Goal: Navigation & Orientation: Find specific page/section

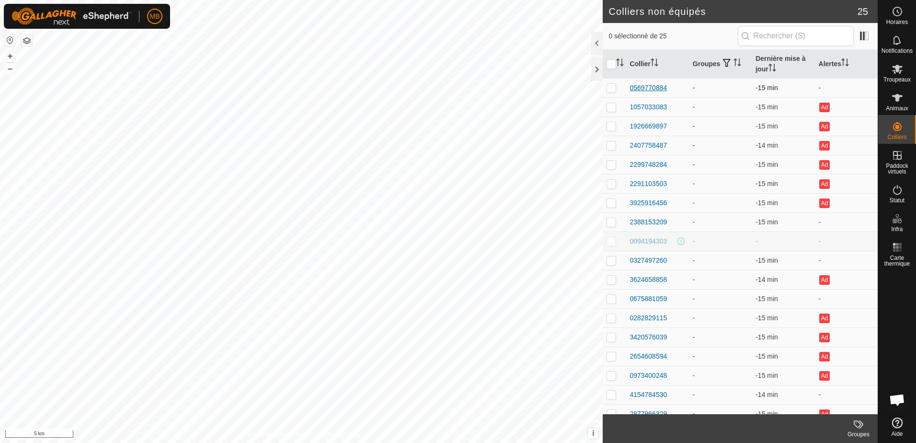
click at [646, 83] on div "0569770884" at bounding box center [647, 88] width 37 height 10
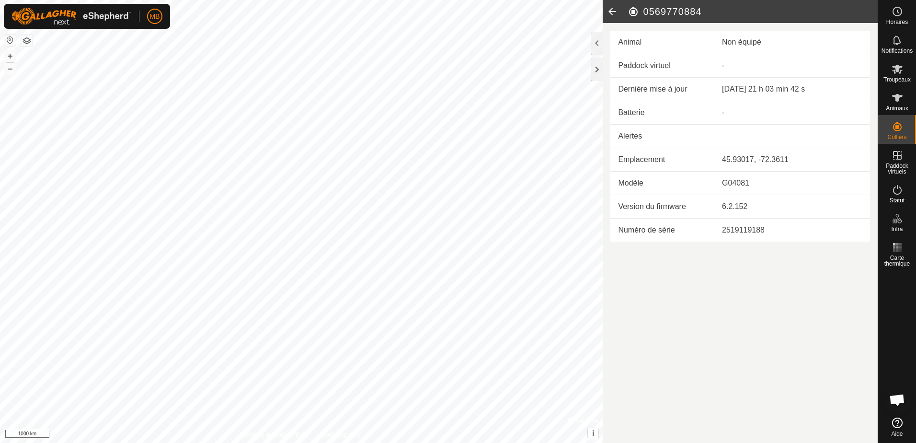
click at [615, 14] on icon at bounding box center [612, 11] width 19 height 23
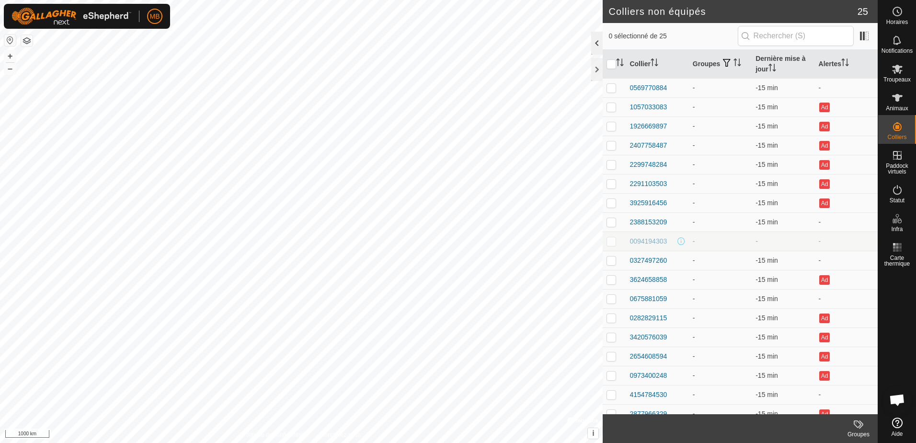
click at [593, 44] on div at bounding box center [596, 43] width 11 height 23
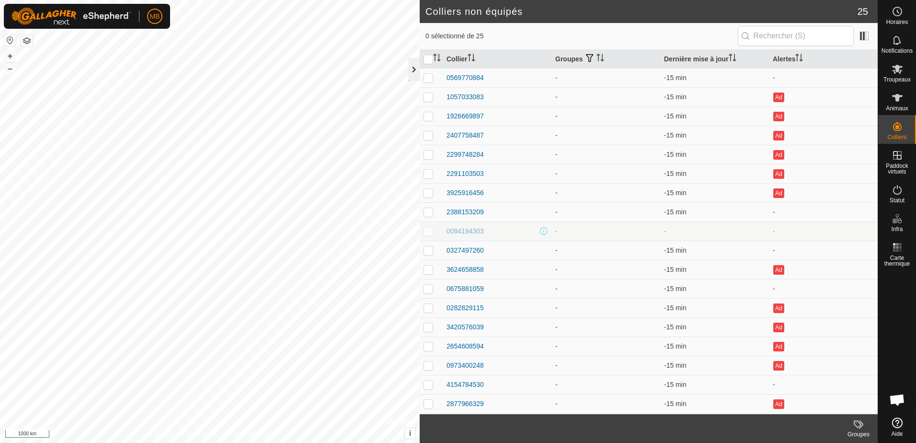
click at [411, 72] on div at bounding box center [413, 69] width 11 height 23
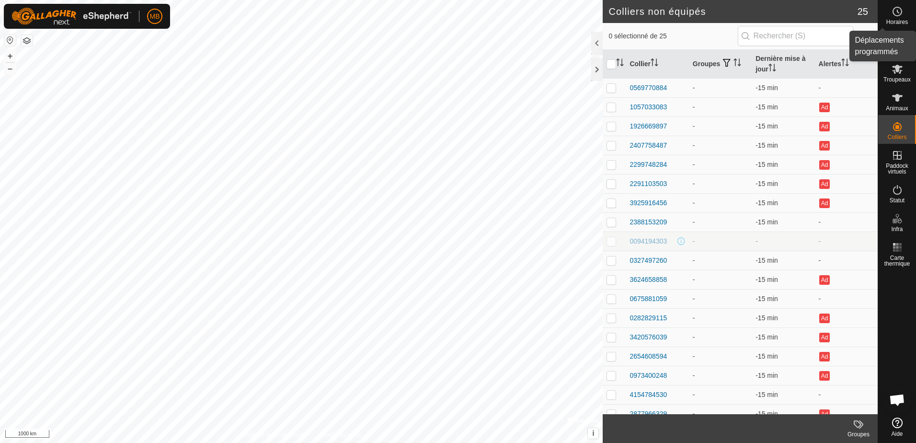
click at [899, 19] on span "Horaires" at bounding box center [897, 22] width 22 height 6
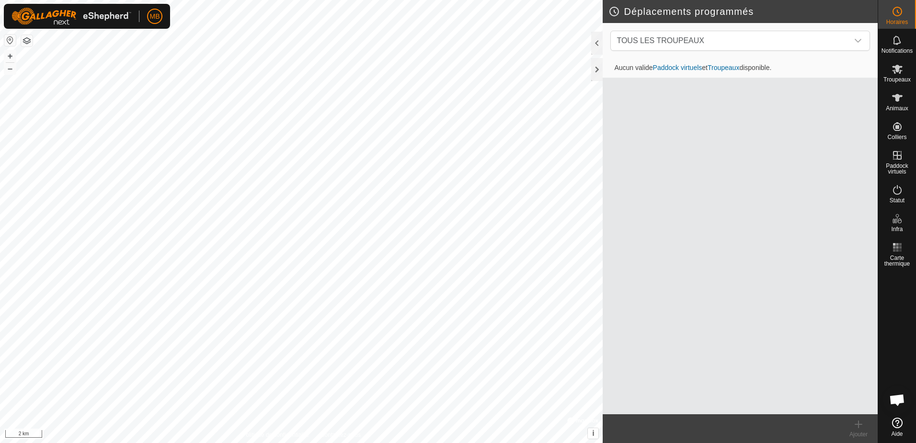
click at [911, 376] on div "Horaires Notifications Troupeaux Animaux Colliers Paddock virtuels Statut Infra…" at bounding box center [458, 221] width 916 height 443
click at [644, 224] on div "Déplacements programmés TOUS LES TROUPEAUX Aucun valide Paddock virtuels et Tro…" at bounding box center [438, 221] width 877 height 443
click at [231, 0] on html "MB Horaires Notifications Troupeaux Animaux Colliers Paddock virtuels Statut In…" at bounding box center [458, 221] width 916 height 443
click at [11, 39] on button "button" at bounding box center [9, 39] width 11 height 11
click at [598, 68] on div at bounding box center [596, 69] width 11 height 23
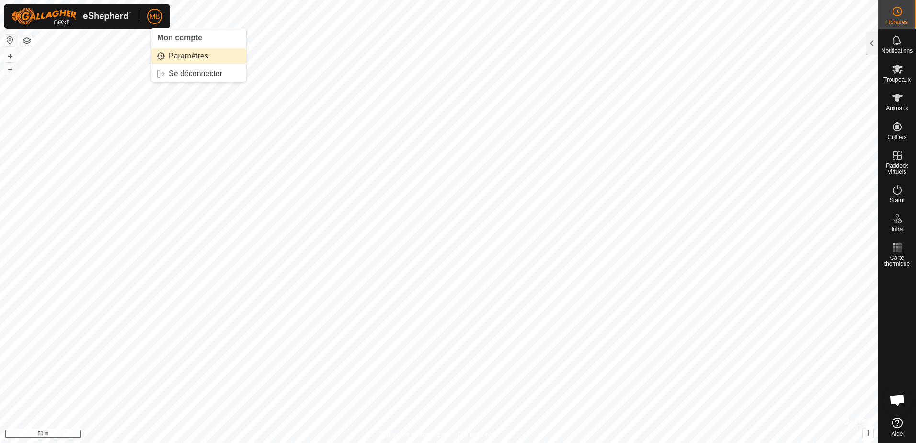
click at [181, 56] on link "Paramètres" at bounding box center [198, 55] width 95 height 15
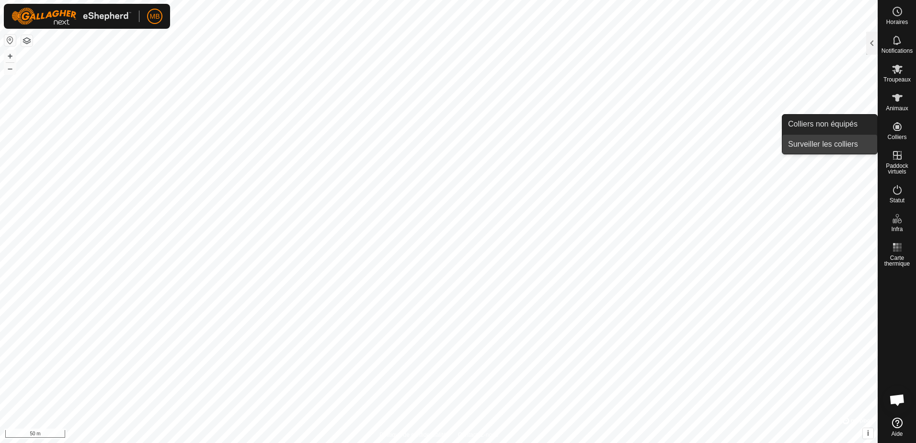
click at [847, 142] on link "Surveiller les colliers" at bounding box center [829, 144] width 95 height 19
click at [829, 128] on link "Colliers non équipés" at bounding box center [829, 123] width 95 height 19
